Goal: Transaction & Acquisition: Purchase product/service

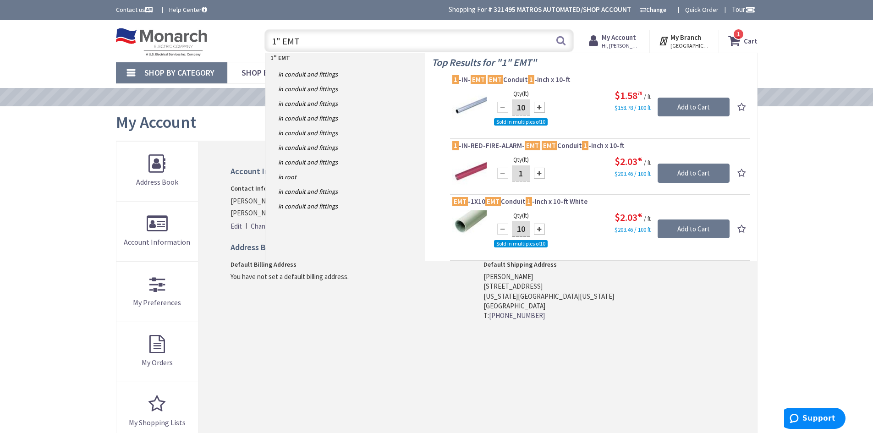
drag, startPoint x: 302, startPoint y: 39, endPoint x: 225, endPoint y: 40, distance: 76.5
click at [225, 40] on div "Toggle Nav 1" EMT 1" EMT Search 1 1 1 items Cart My Cart" at bounding box center [436, 41] width 655 height 31
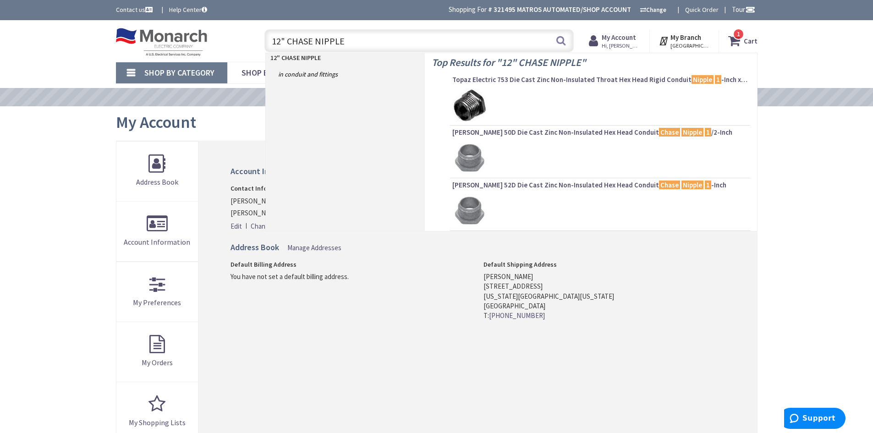
click at [275, 38] on input "12" CHASE NIPPLE" at bounding box center [418, 40] width 309 height 23
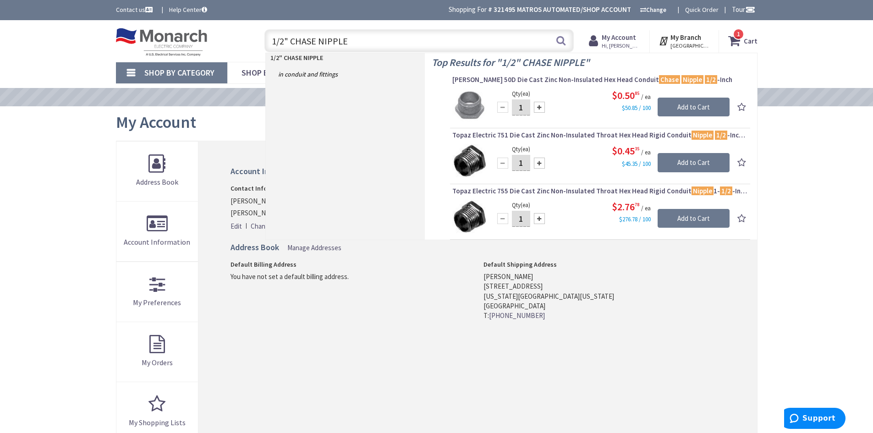
drag, startPoint x: 369, startPoint y: 40, endPoint x: 290, endPoint y: 45, distance: 79.4
click at [290, 45] on input "1/2" CHASE NIPPLE" at bounding box center [418, 40] width 309 height 23
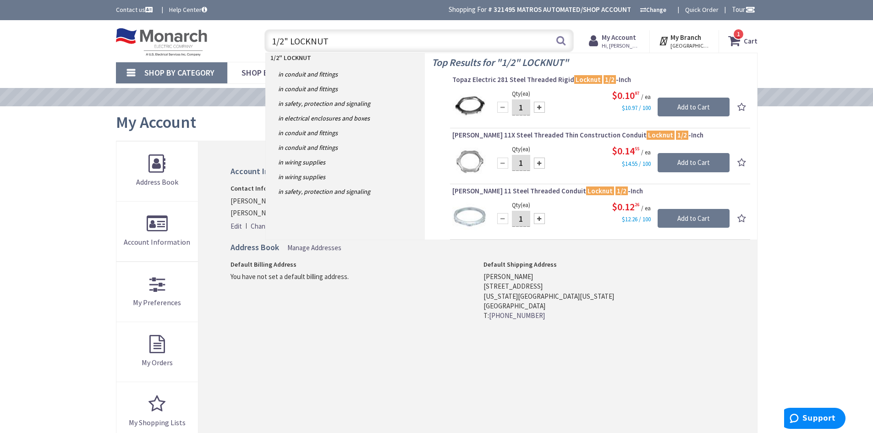
drag, startPoint x: 342, startPoint y: 44, endPoint x: 239, endPoint y: 38, distance: 103.7
click at [239, 38] on div "Toggle Nav 1/2" LOCKNUT 1/2" LOCKNUT Search 1 1 1 items Cart My Cart 1" at bounding box center [436, 41] width 655 height 31
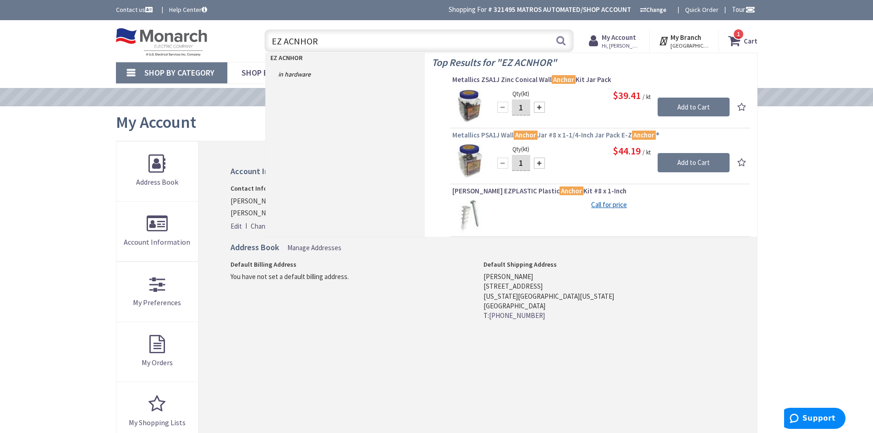
type input "EZ ACNHOR"
click at [555, 135] on span "Metallics PSA1J Wall Anchor Jar #8 x 1-1/4-Inch Jar Pack E-Z Anchor ®" at bounding box center [600, 135] width 296 height 9
